Goal: Check status: Check status

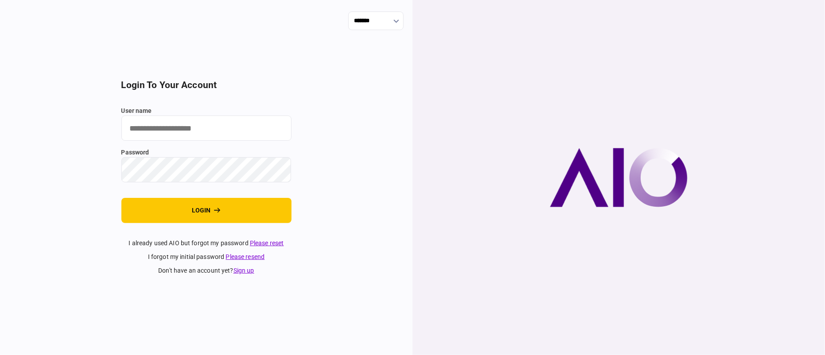
type input "**********"
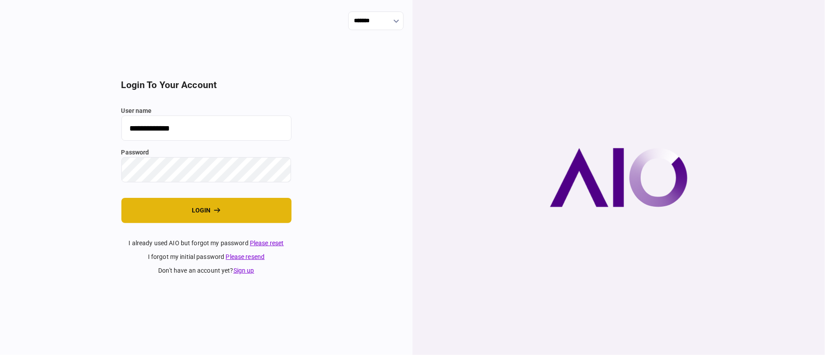
click at [194, 214] on button "login" at bounding box center [206, 210] width 170 height 25
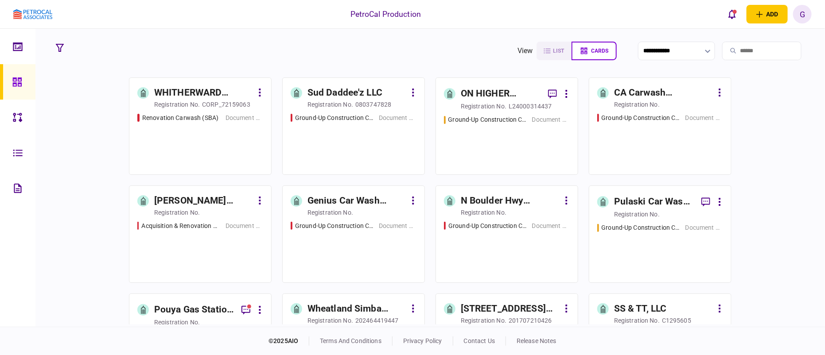
drag, startPoint x: 92, startPoint y: 242, endPoint x: 410, endPoint y: 31, distance: 381.2
click at [410, 27] on div "PetroCal Production add business identity individual identity G G Gabe gabe@pet…" at bounding box center [412, 14] width 825 height 28
click at [204, 90] on div "WHITHERWARD DREAM, INC." at bounding box center [203, 93] width 99 height 14
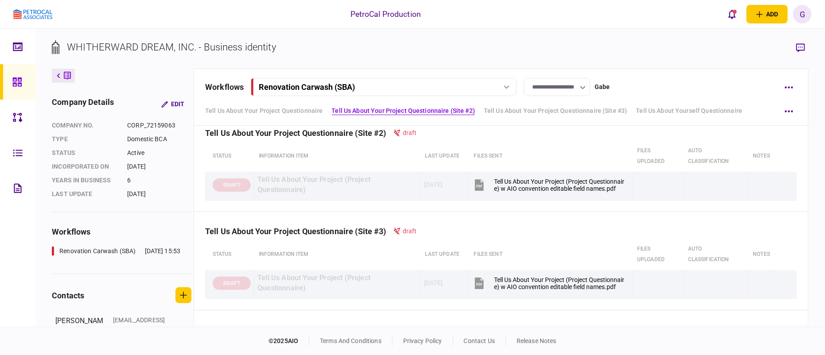
scroll to position [35, 0]
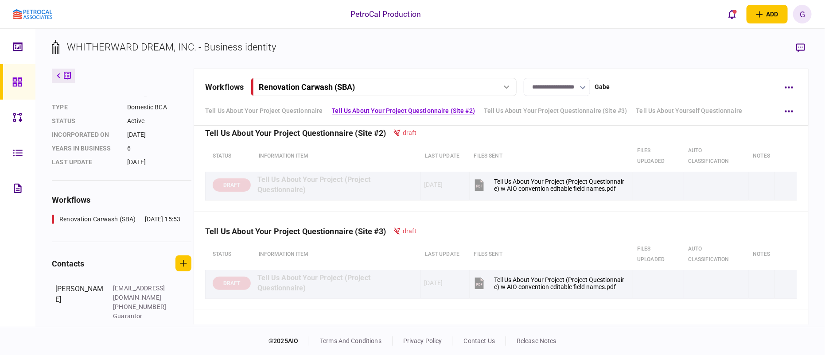
click at [7, 78] on link at bounding box center [17, 81] width 35 height 35
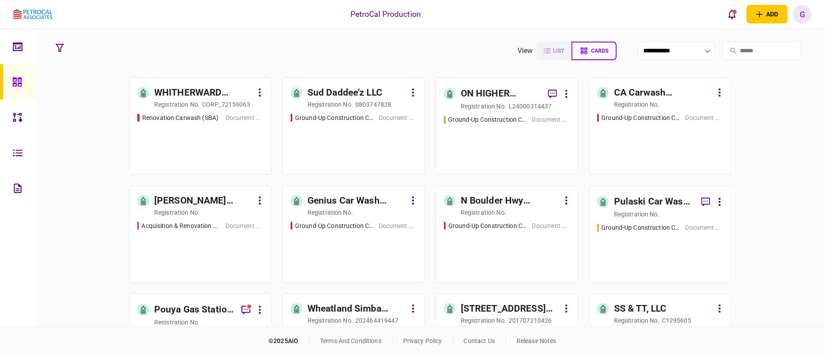
click at [745, 140] on div "WHITHERWARD DREAM, INC. registration no. CORP_72159063 Renovation Carwash (SBA)…" at bounding box center [430, 201] width 757 height 247
click at [548, 94] on icon "button" at bounding box center [552, 94] width 9 height 9
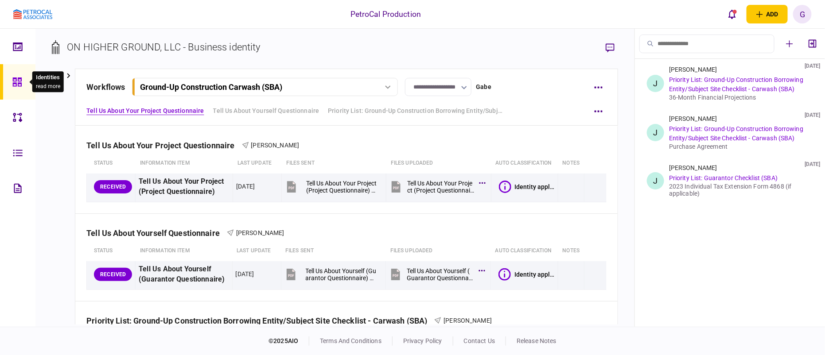
click at [14, 85] on icon at bounding box center [17, 82] width 10 height 10
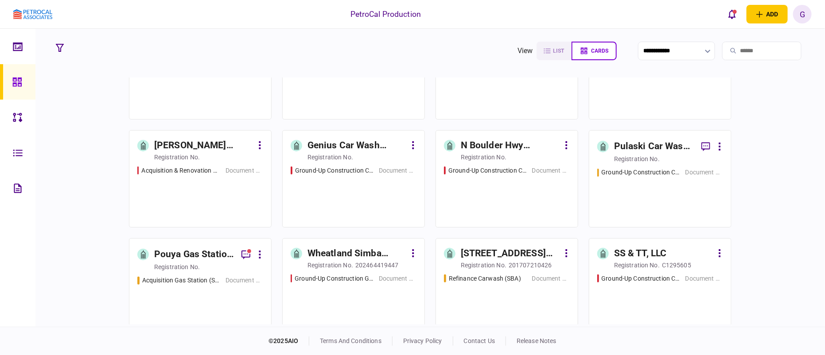
scroll to position [111, 0]
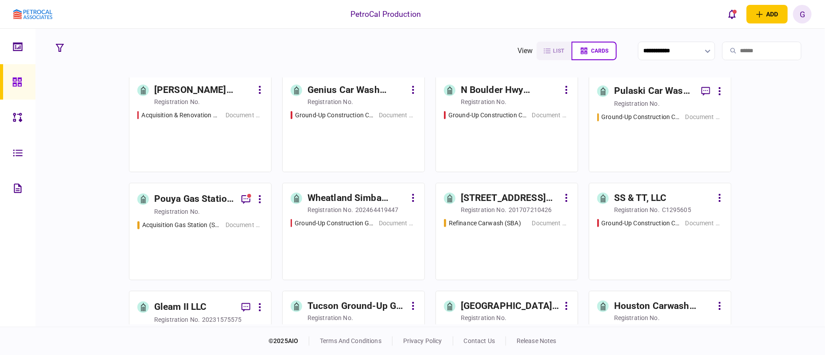
click at [169, 198] on div "Pouya Gas Station Acquisition" at bounding box center [194, 199] width 80 height 14
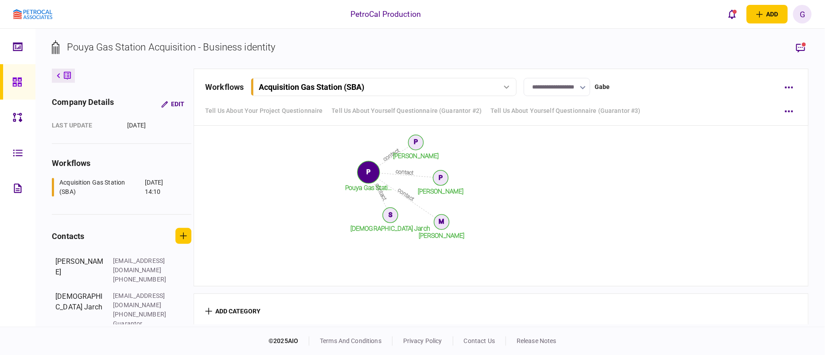
scroll to position [3158, 0]
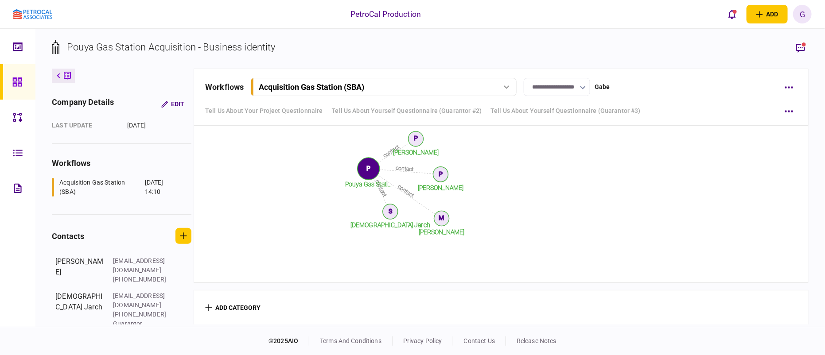
click at [10, 94] on link at bounding box center [17, 81] width 35 height 35
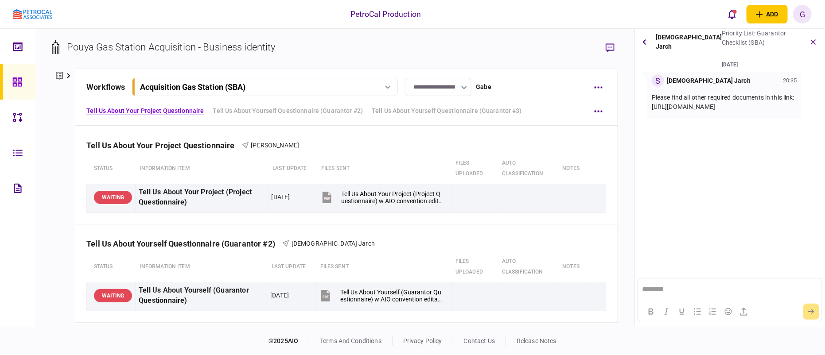
drag, startPoint x: 715, startPoint y: 129, endPoint x: 641, endPoint y: 114, distance: 74.9
click at [641, 114] on div "S Shariar Jarch 20:35 Please find all other required documents in this link: ht…" at bounding box center [730, 95] width 183 height 47
click at [726, 137] on section "04 Sep 2025 S Shariar Jarch 20:35 Please find all other required documents in t…" at bounding box center [730, 131] width 190 height 142
click at [425, 43] on section "Pouya Gas Station Acquisition - Business identity" at bounding box center [335, 54] width 566 height 29
click at [814, 40] on icon "button" at bounding box center [814, 42] width 10 height 10
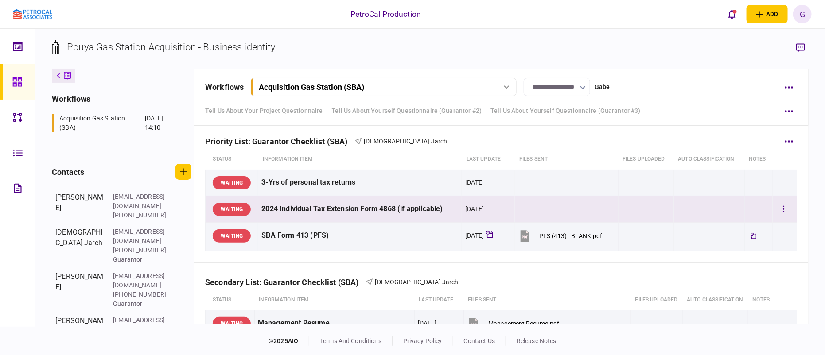
scroll to position [388, 0]
